Goal: Use online tool/utility: Utilize a website feature to perform a specific function

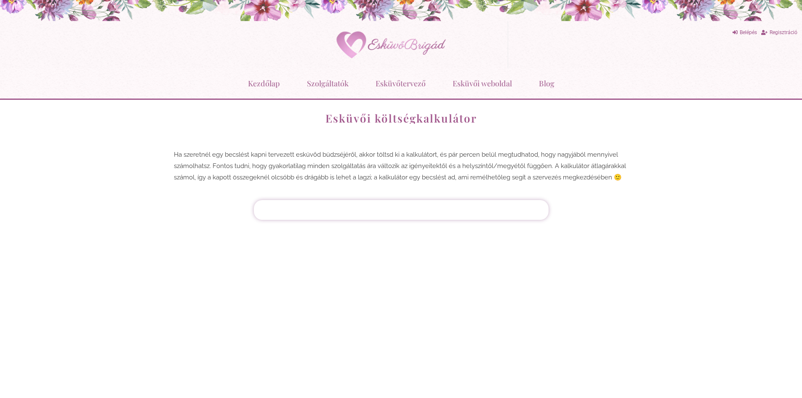
click at [347, 210] on div at bounding box center [401, 209] width 286 height 11
click at [395, 80] on link "Esküvőtervező" at bounding box center [401, 83] width 50 height 22
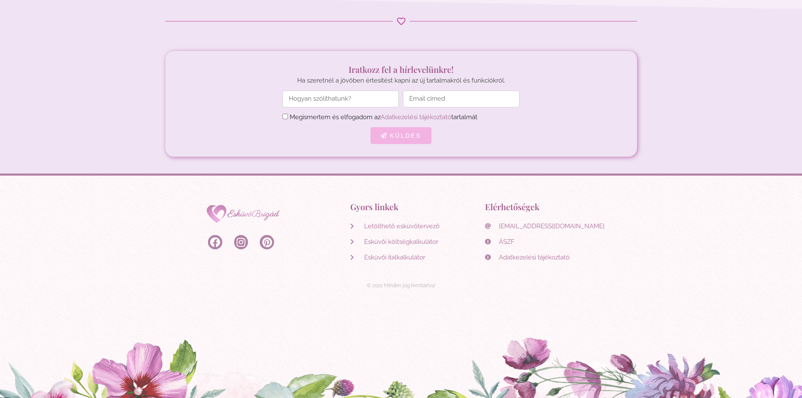
scroll to position [619, 0]
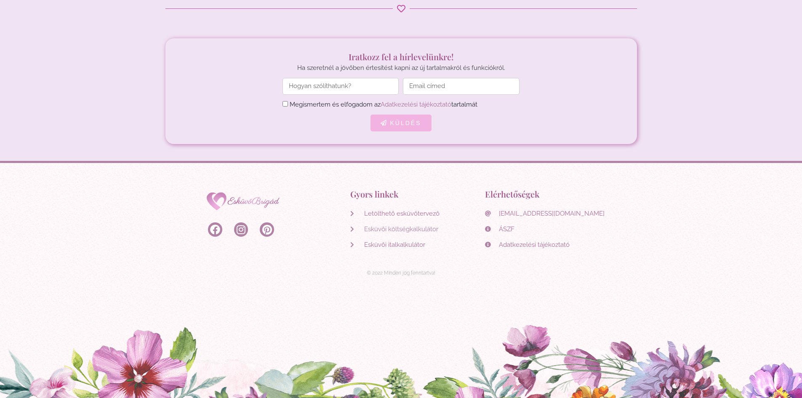
click at [409, 228] on span "Esküvői költségkalkulátor" at bounding box center [400, 229] width 76 height 11
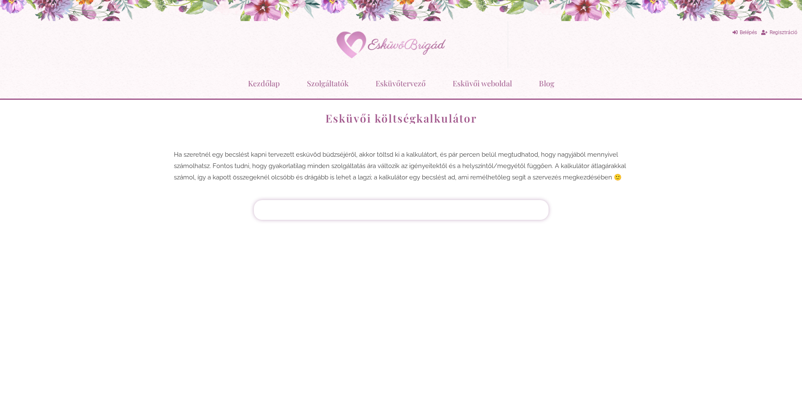
click at [312, 204] on div at bounding box center [401, 209] width 286 height 11
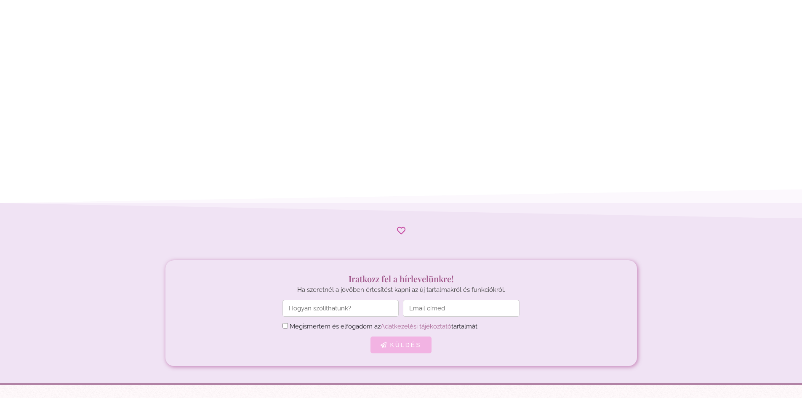
scroll to position [84, 0]
